Goal: Task Accomplishment & Management: Manage account settings

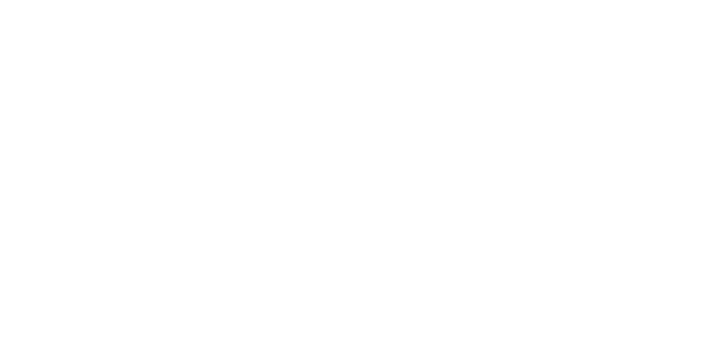
click at [24, 0] on html "Wenn du dich dafür entscheidest, erhältst du Zugang zu allen Funktionen und Vor…" at bounding box center [356, 0] width 713 height 0
